Goal: Task Accomplishment & Management: Use online tool/utility

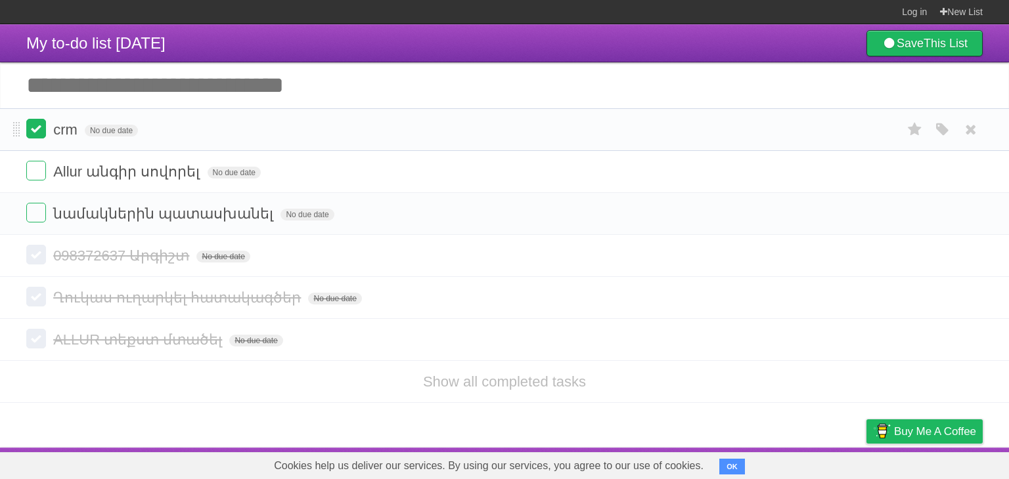
click at [44, 125] on label at bounding box center [36, 129] width 20 height 20
click at [45, 209] on label at bounding box center [36, 213] width 20 height 20
